Goal: Book appointment/travel/reservation

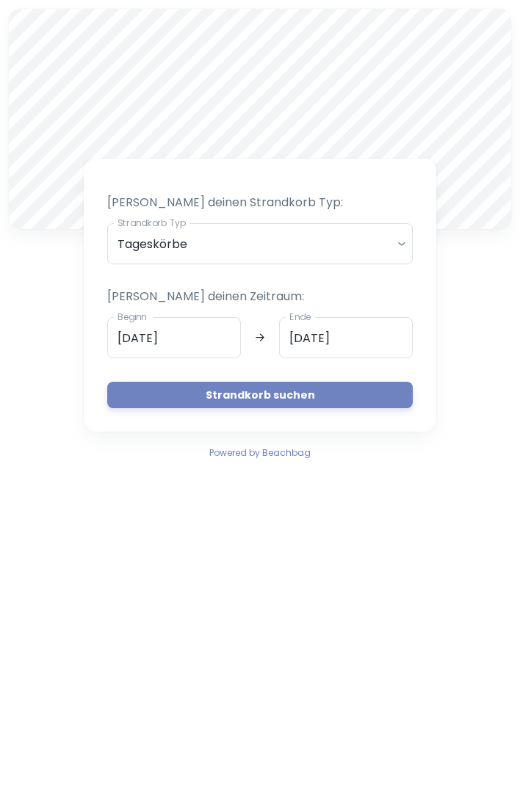
click at [213, 341] on input "[DATE]" at bounding box center [174, 337] width 134 height 41
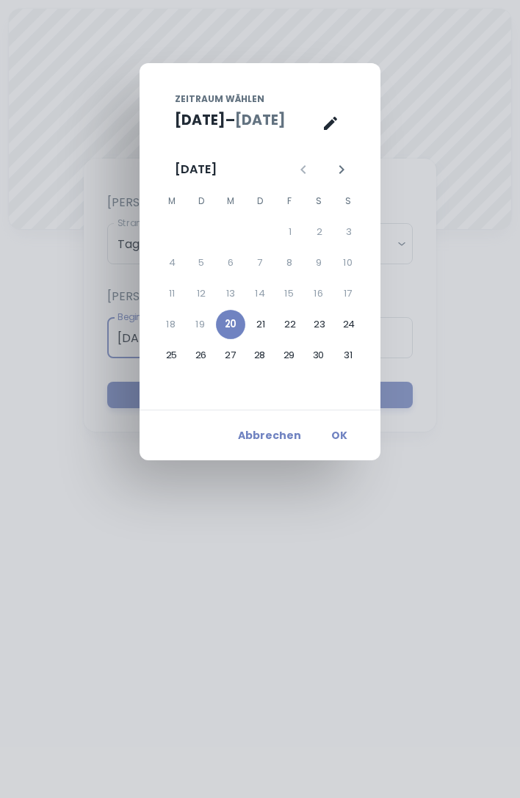
click at [171, 341] on button "25" at bounding box center [171, 355] width 29 height 29
type input "[DATE]"
click at [258, 329] on button "21" at bounding box center [259, 324] width 29 height 29
type input "[DATE]"
click at [338, 429] on button "OK" at bounding box center [339, 435] width 47 height 26
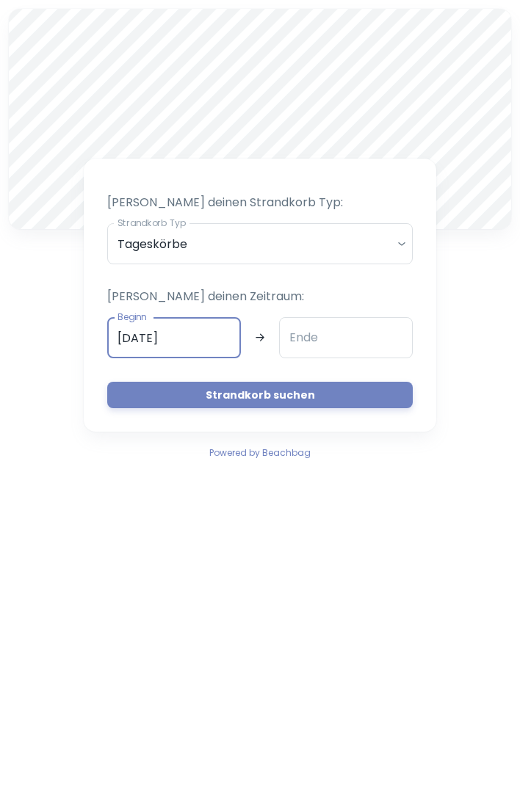
click at [374, 327] on input "Ende" at bounding box center [346, 337] width 134 height 41
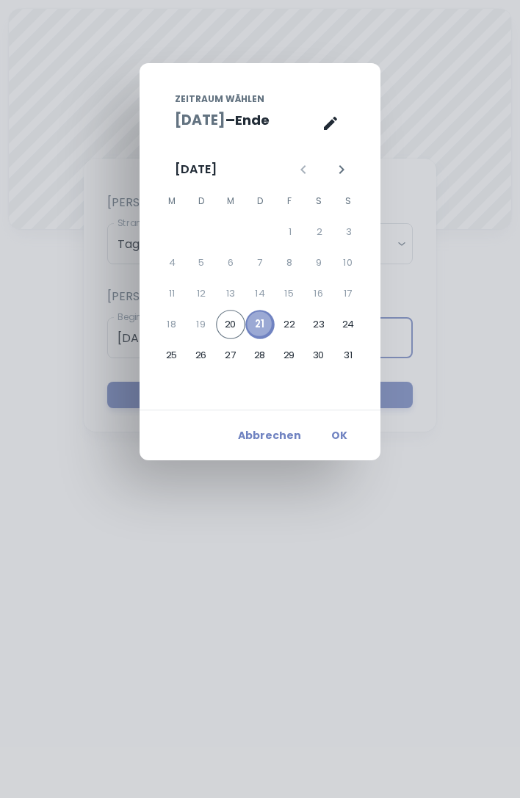
click at [266, 330] on button "21" at bounding box center [259, 324] width 29 height 29
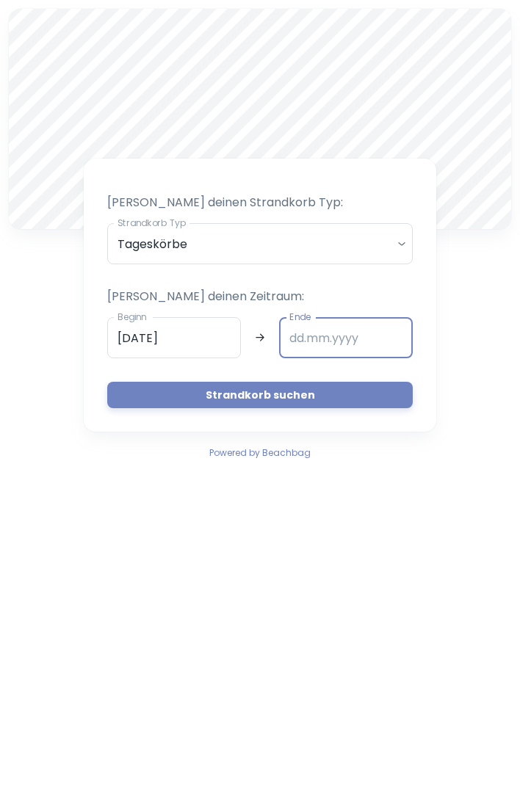
type input "[DATE]"
click at [316, 392] on button "Strandkorb suchen" at bounding box center [259, 395] width 305 height 26
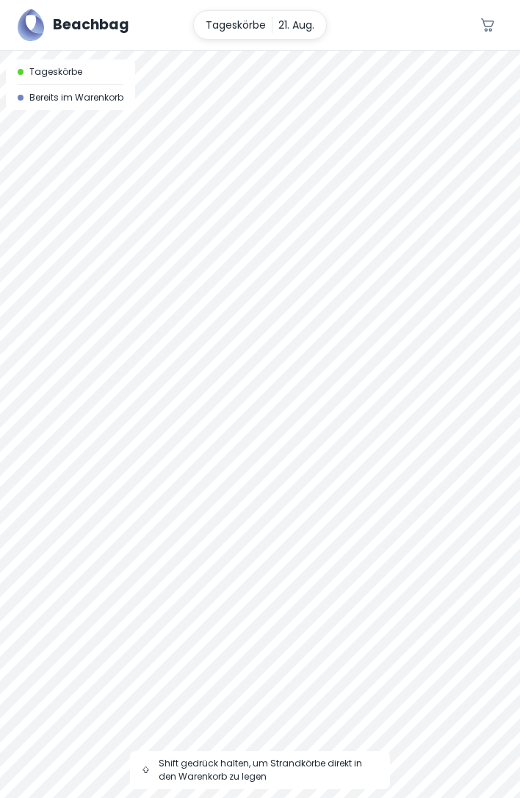
click at [386, 137] on div at bounding box center [260, 424] width 520 height 747
click at [317, 51] on div at bounding box center [260, 51] width 520 height 0
